Goal: Find specific fact: Find specific fact

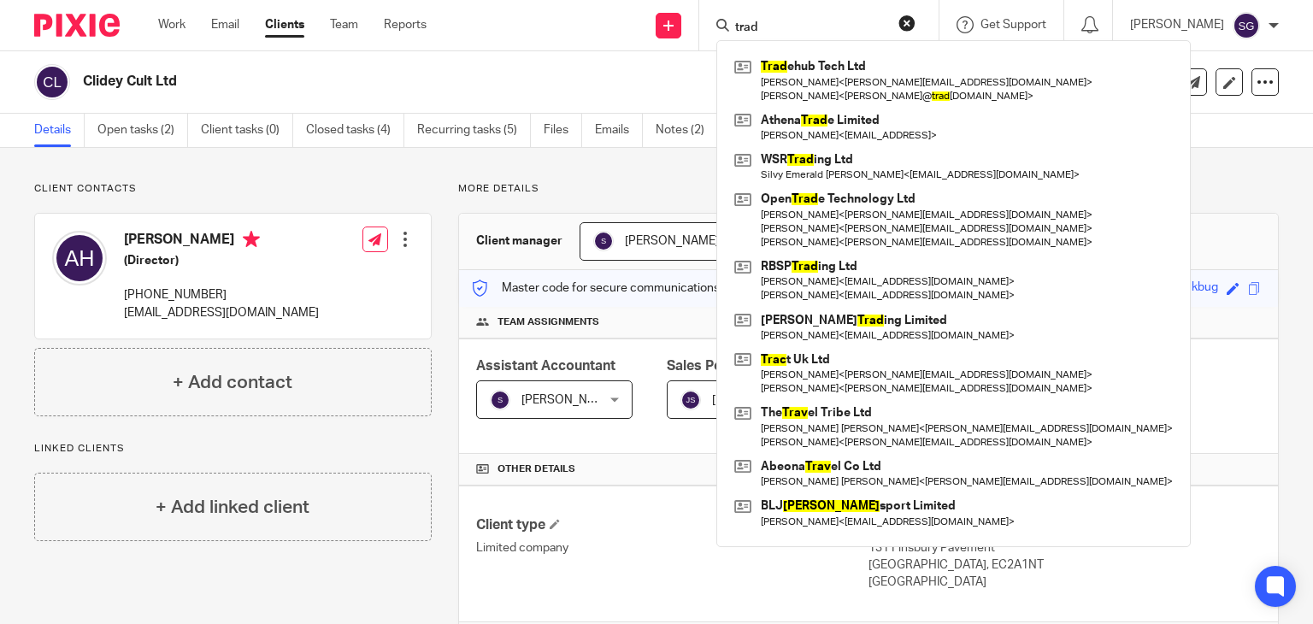
scroll to position [245, 0]
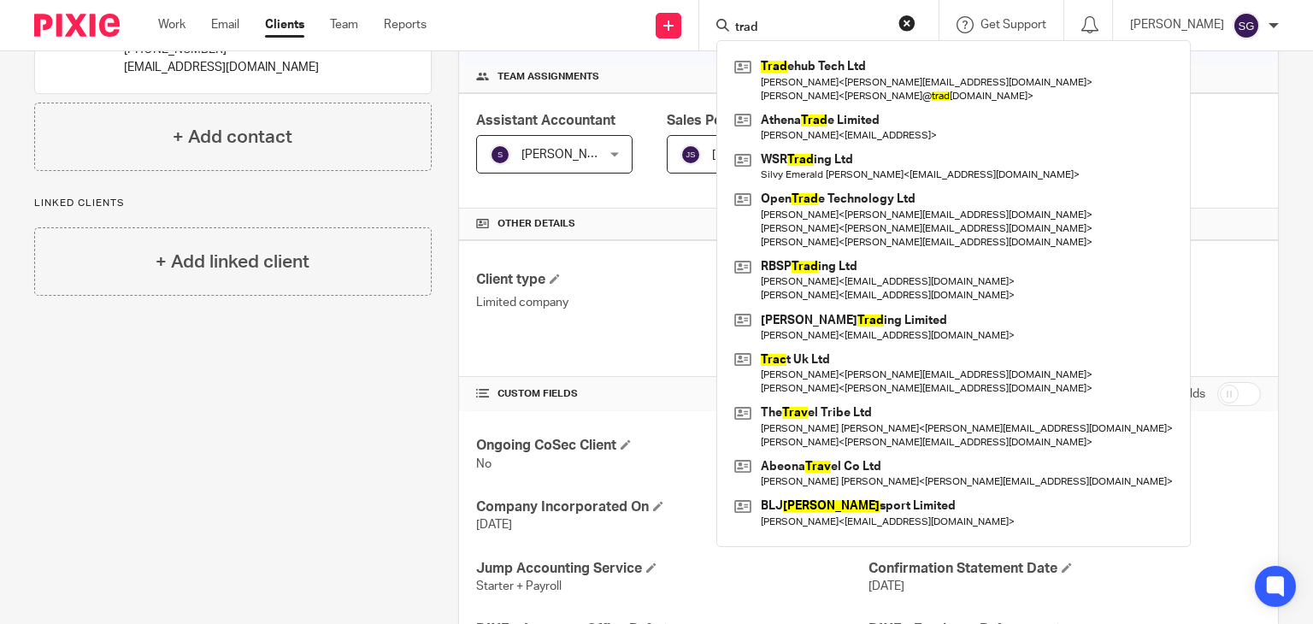
drag, startPoint x: 776, startPoint y: 18, endPoint x: 746, endPoint y: 23, distance: 31.2
click at [746, 23] on form "trad" at bounding box center [825, 25] width 182 height 21
drag, startPoint x: 783, startPoint y: 21, endPoint x: 711, endPoint y: 15, distance: 72.2
click at [711, 15] on div "trad Trad ehub Tech Ltd Ahmed Taha < atef@jointradehub.com > Ahmed Abdelgawad <…" at bounding box center [818, 25] width 239 height 50
type input "="
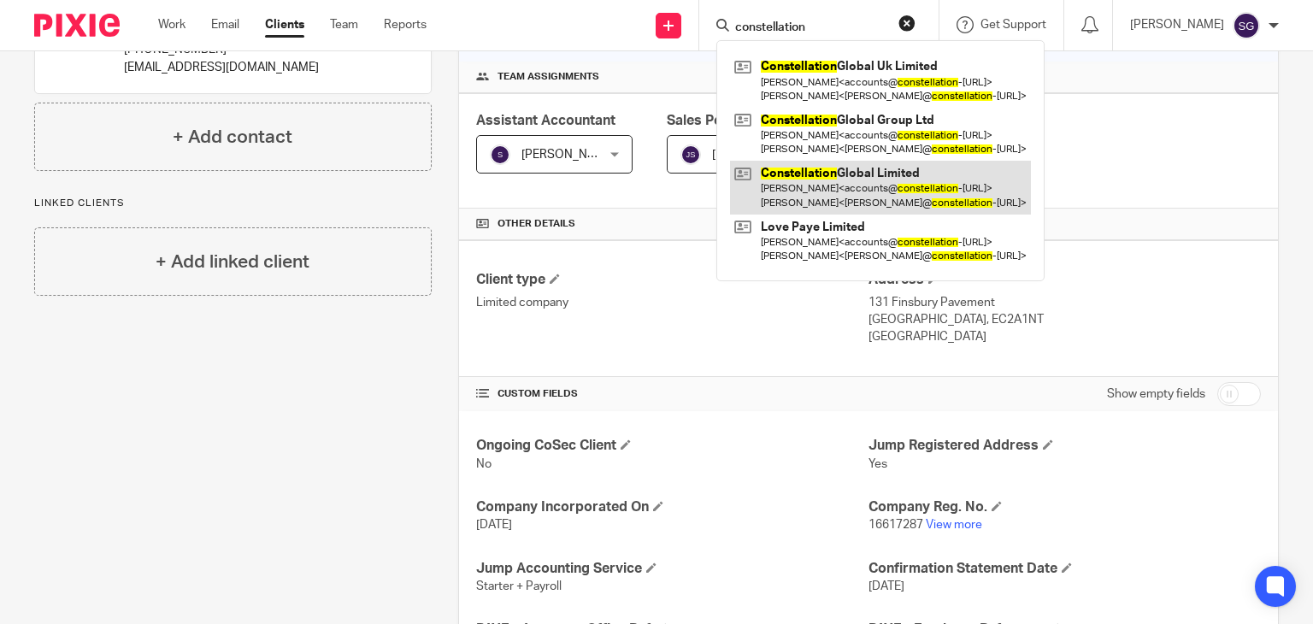
type input "constellation"
click at [869, 174] on link at bounding box center [880, 187] width 301 height 53
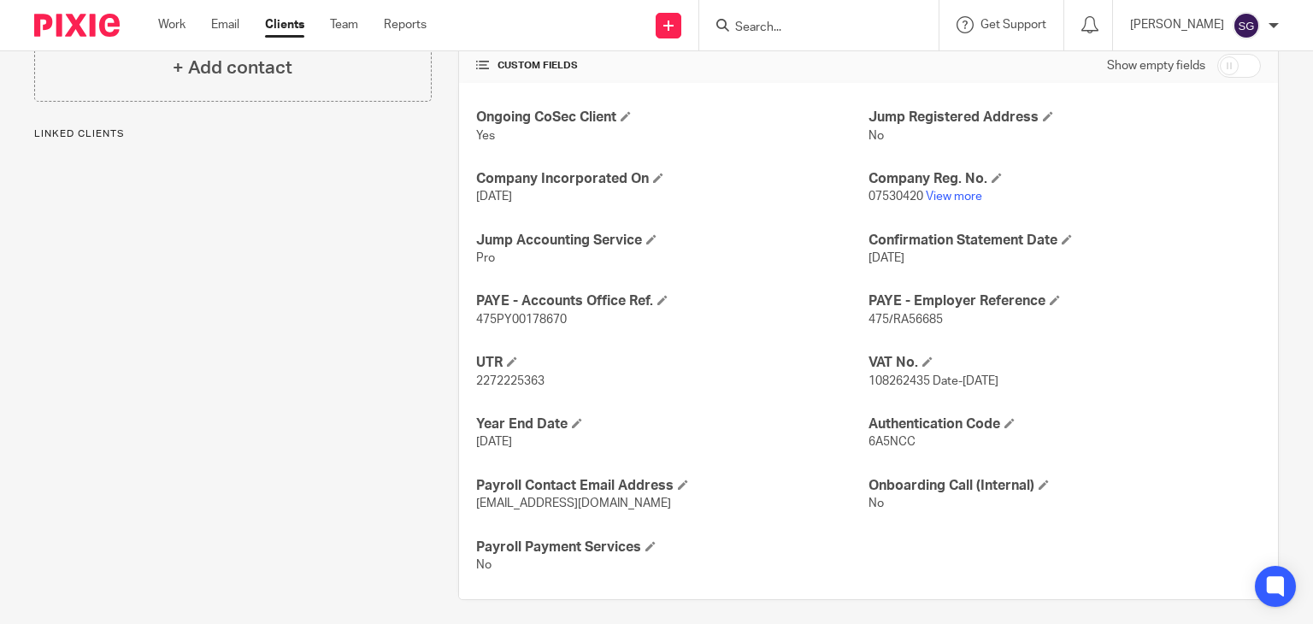
scroll to position [583, 0]
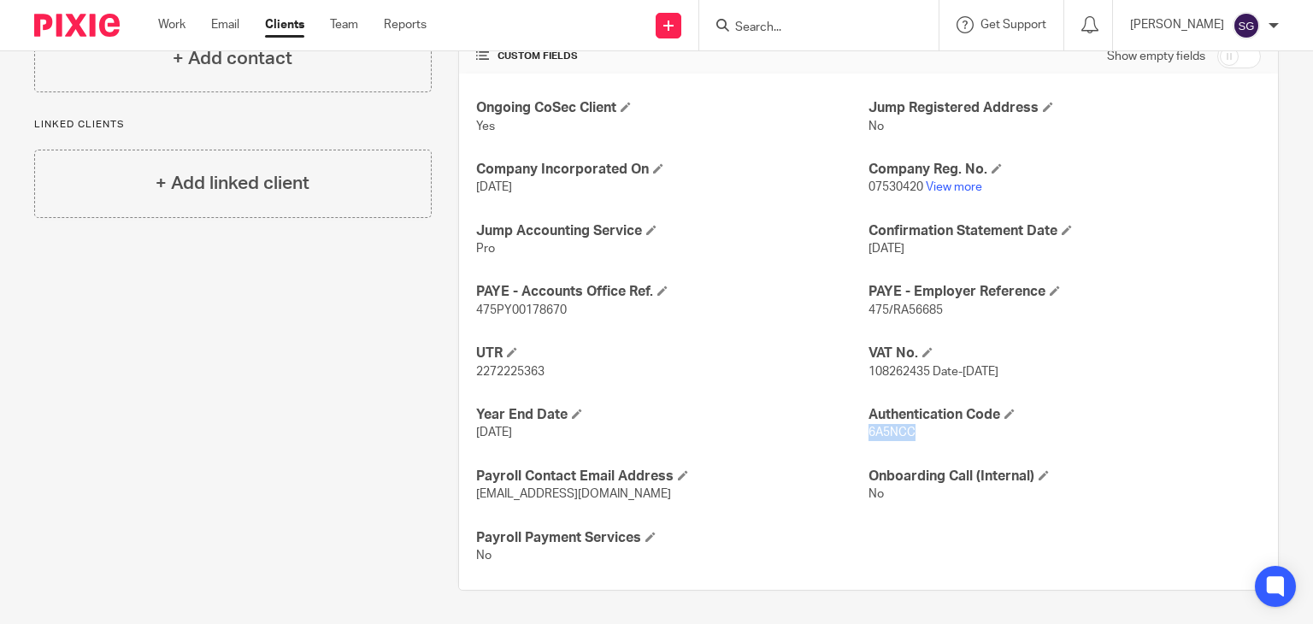
drag, startPoint x: 862, startPoint y: 429, endPoint x: 910, endPoint y: 432, distance: 48.0
click at [910, 432] on p "6A5NCC" at bounding box center [1065, 432] width 392 height 17
copy span "6A5NCC"
